Goal: Task Accomplishment & Management: Manage account settings

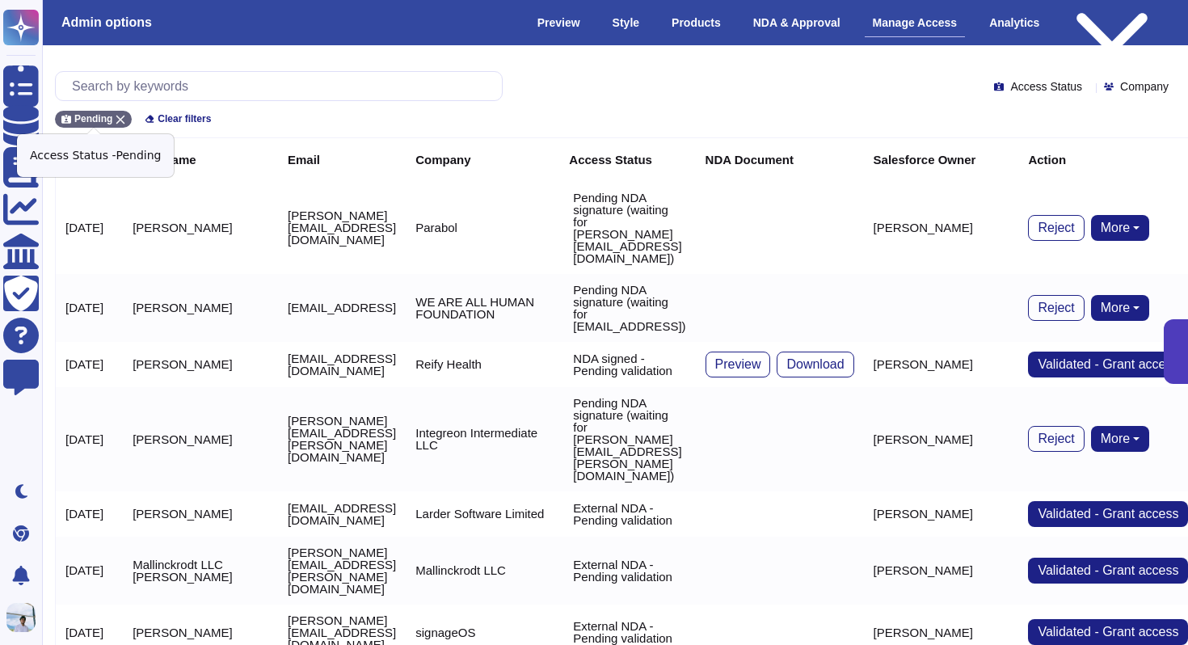
click at [118, 116] on icon at bounding box center [120, 120] width 9 height 9
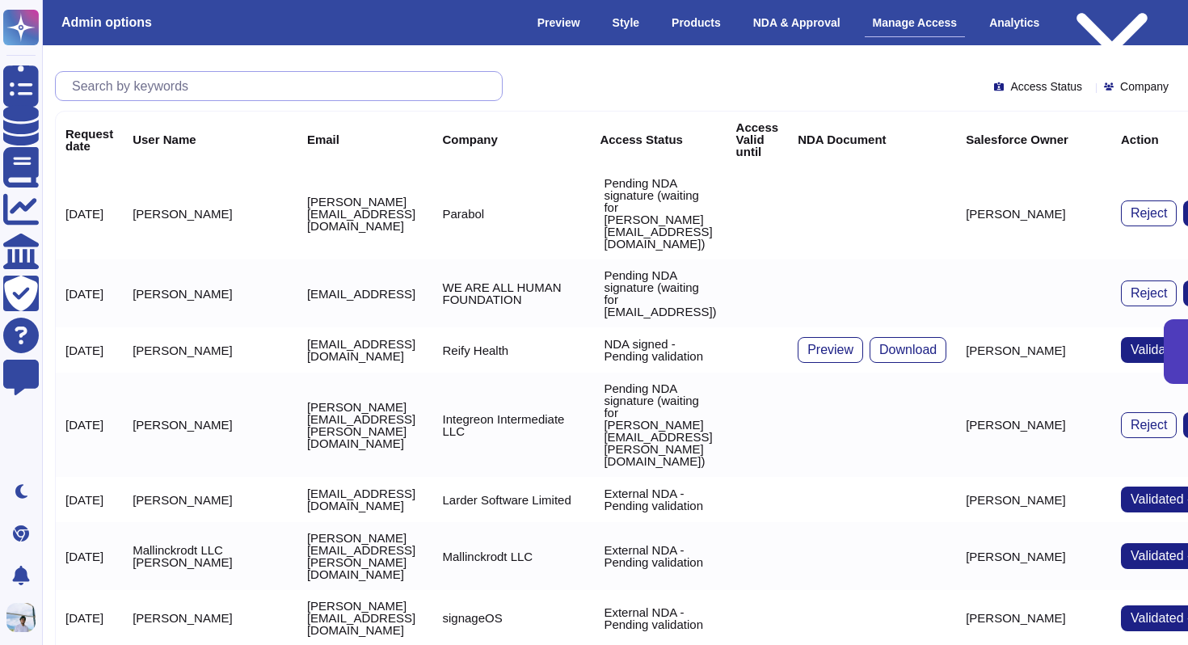
click at [146, 82] on input "text" at bounding box center [283, 86] width 438 height 28
paste input "[PERSON_NAME][EMAIL_ADDRESS][PERSON_NAME][DOMAIN_NAME]"
type input "[PERSON_NAME][EMAIL_ADDRESS][PERSON_NAME][DOMAIN_NAME]"
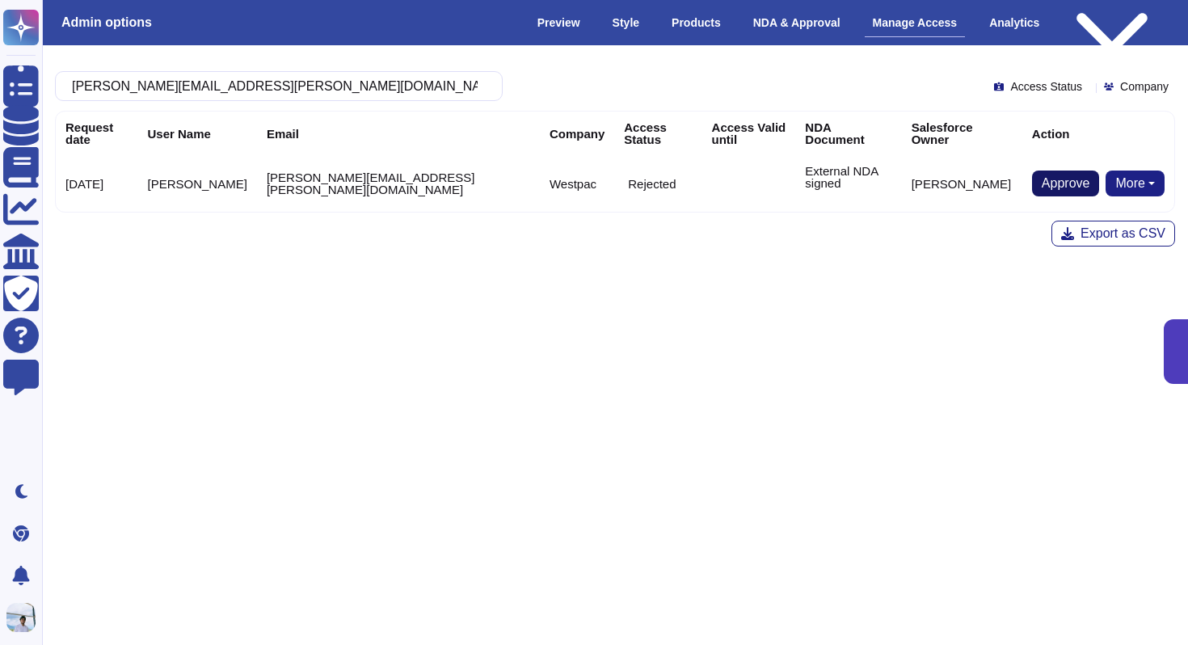
click at [1063, 177] on span "Approve" at bounding box center [1065, 183] width 48 height 13
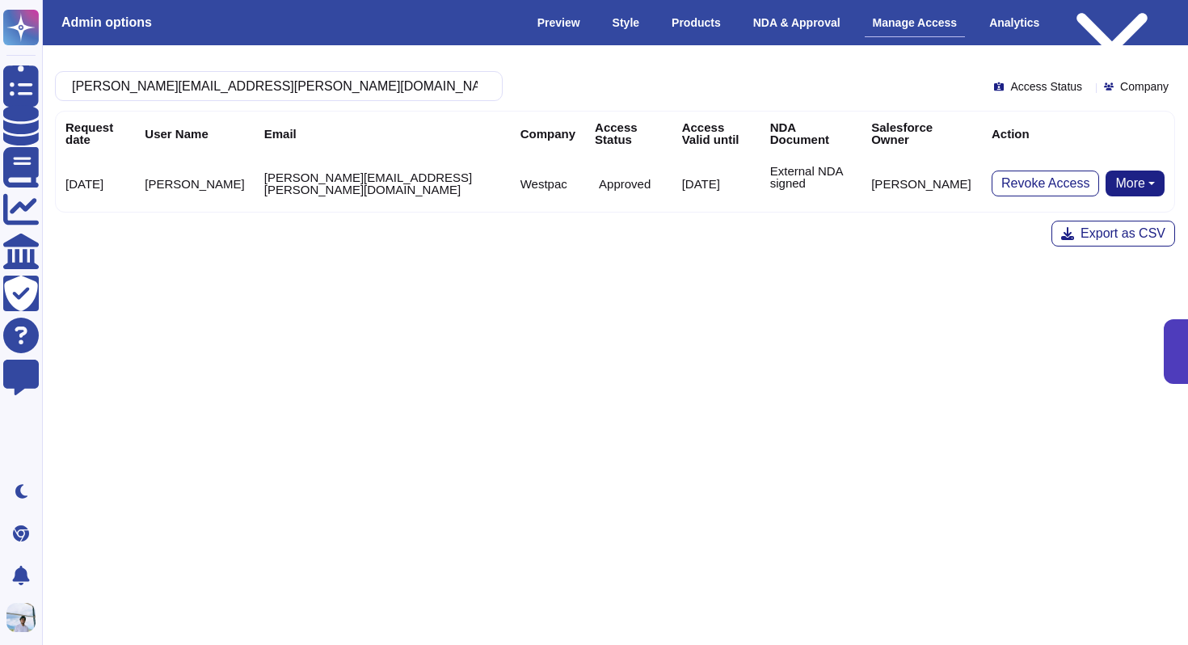
click at [1126, 184] on button "More" at bounding box center [1134, 183] width 59 height 26
click at [859, 319] on html "Questionnaires Knowledge Base Documents Analytics CAIQ / SIG Trust Center Help …" at bounding box center [594, 196] width 1188 height 393
